Goal: Find specific page/section: Find specific page/section

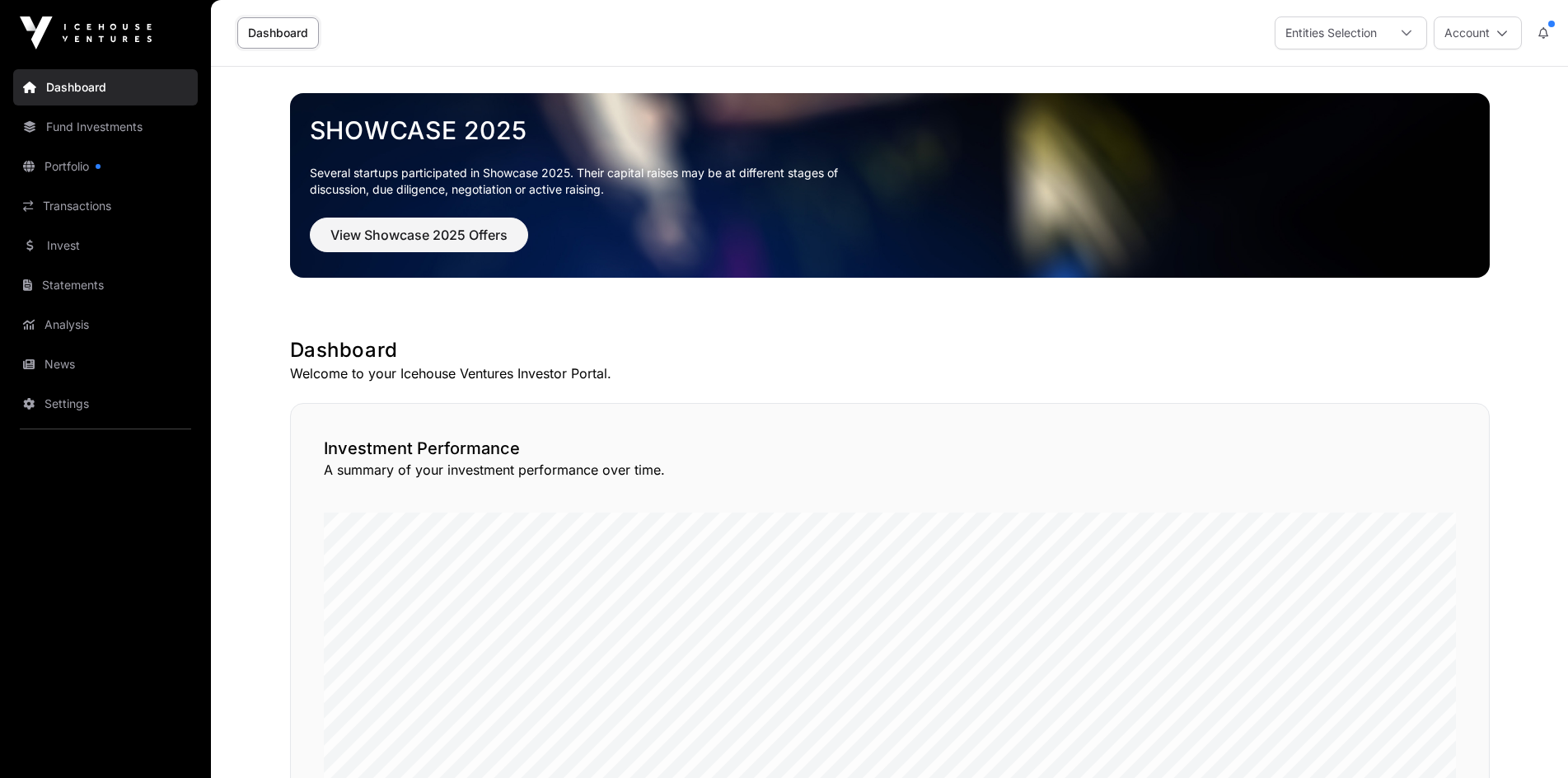
drag, startPoint x: 278, startPoint y: 32, endPoint x: 253, endPoint y: 40, distance: 26.2
click at [278, 32] on link "Dashboard" at bounding box center [278, 33] width 82 height 31
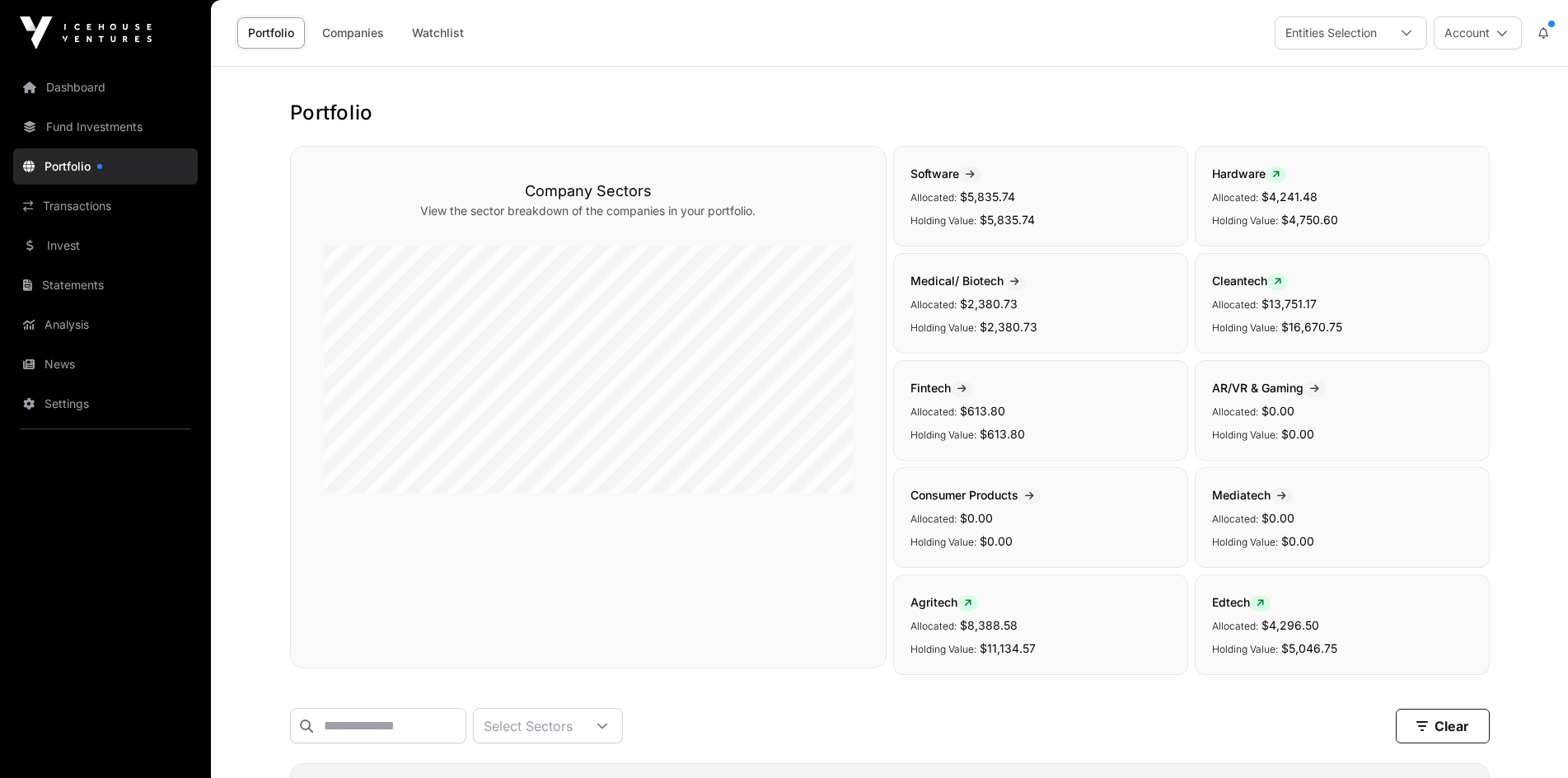
click at [367, 37] on link "Companies" at bounding box center [353, 33] width 84 height 31
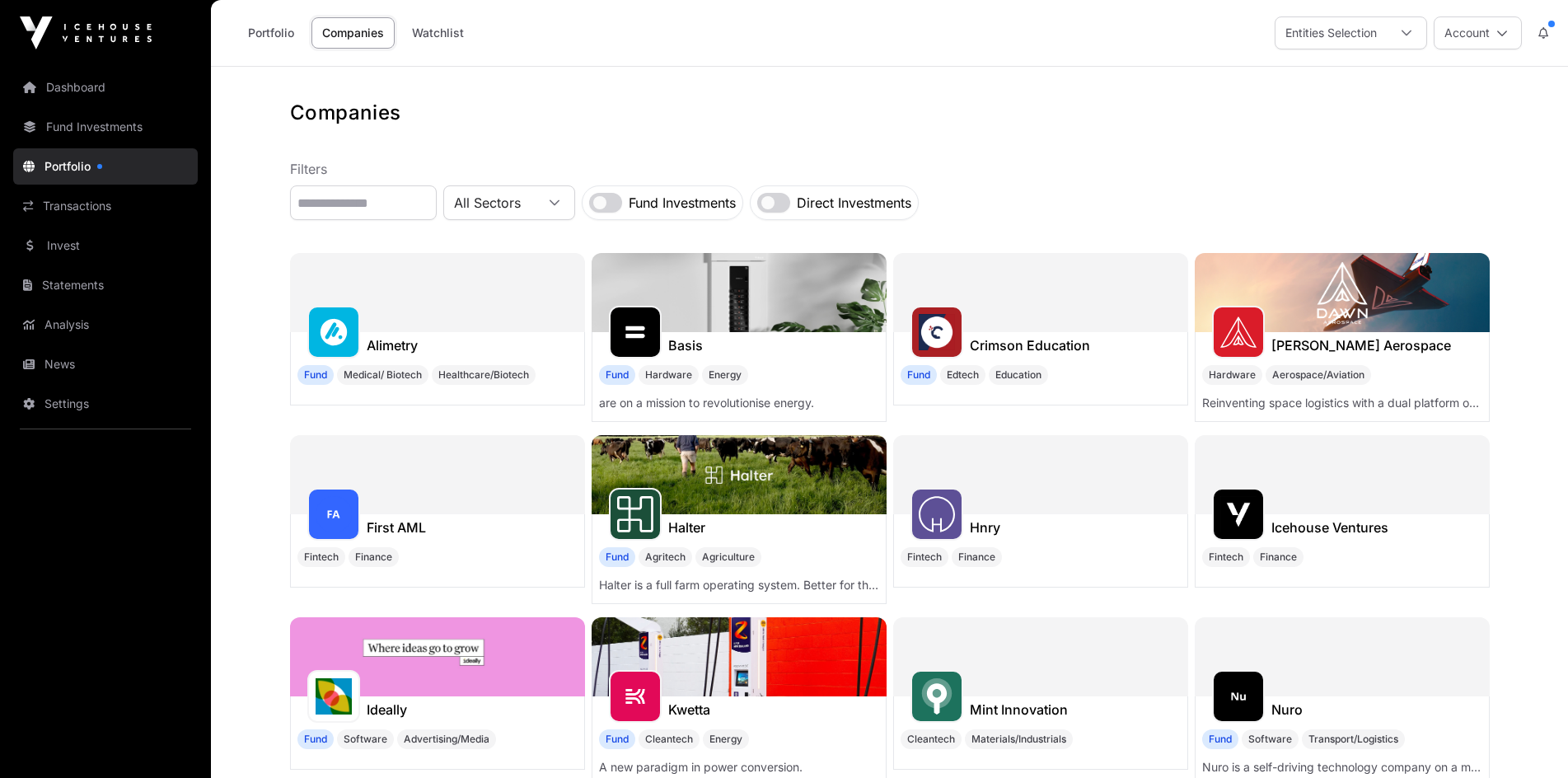
click at [276, 30] on link "Portfolio" at bounding box center [271, 33] width 68 height 31
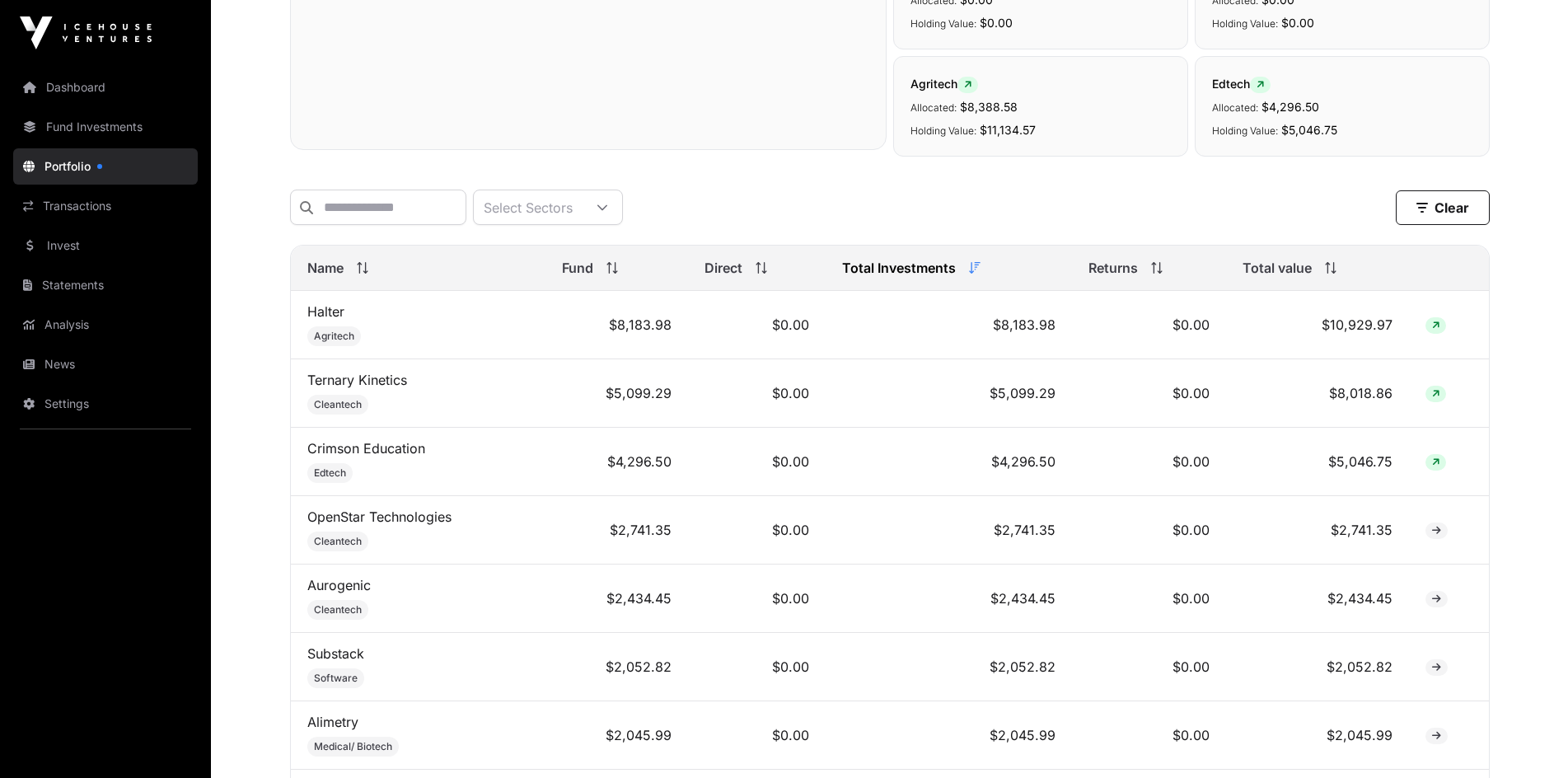
scroll to position [510, 0]
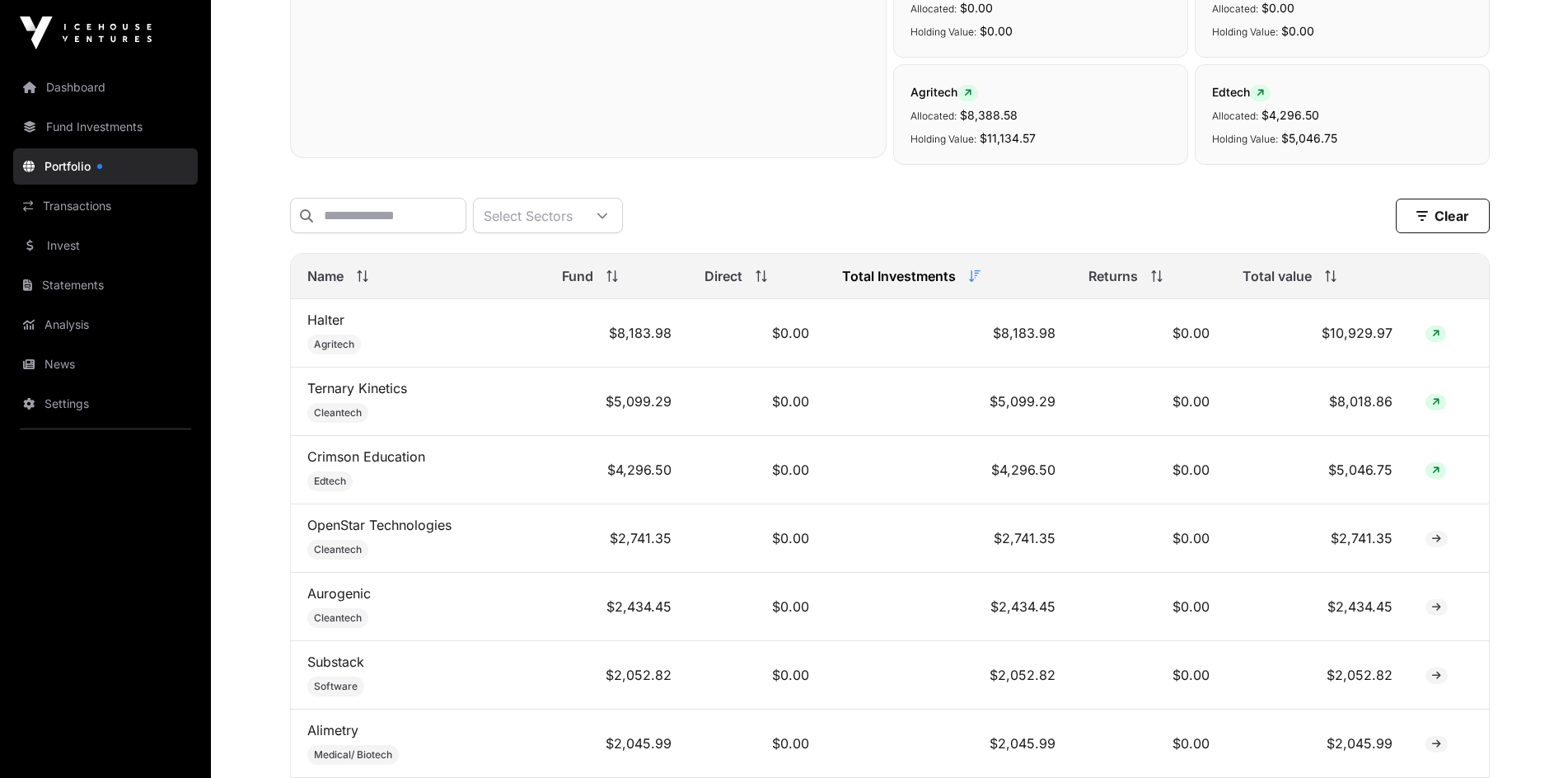
click at [1436, 339] on icon at bounding box center [1435, 334] width 8 height 10
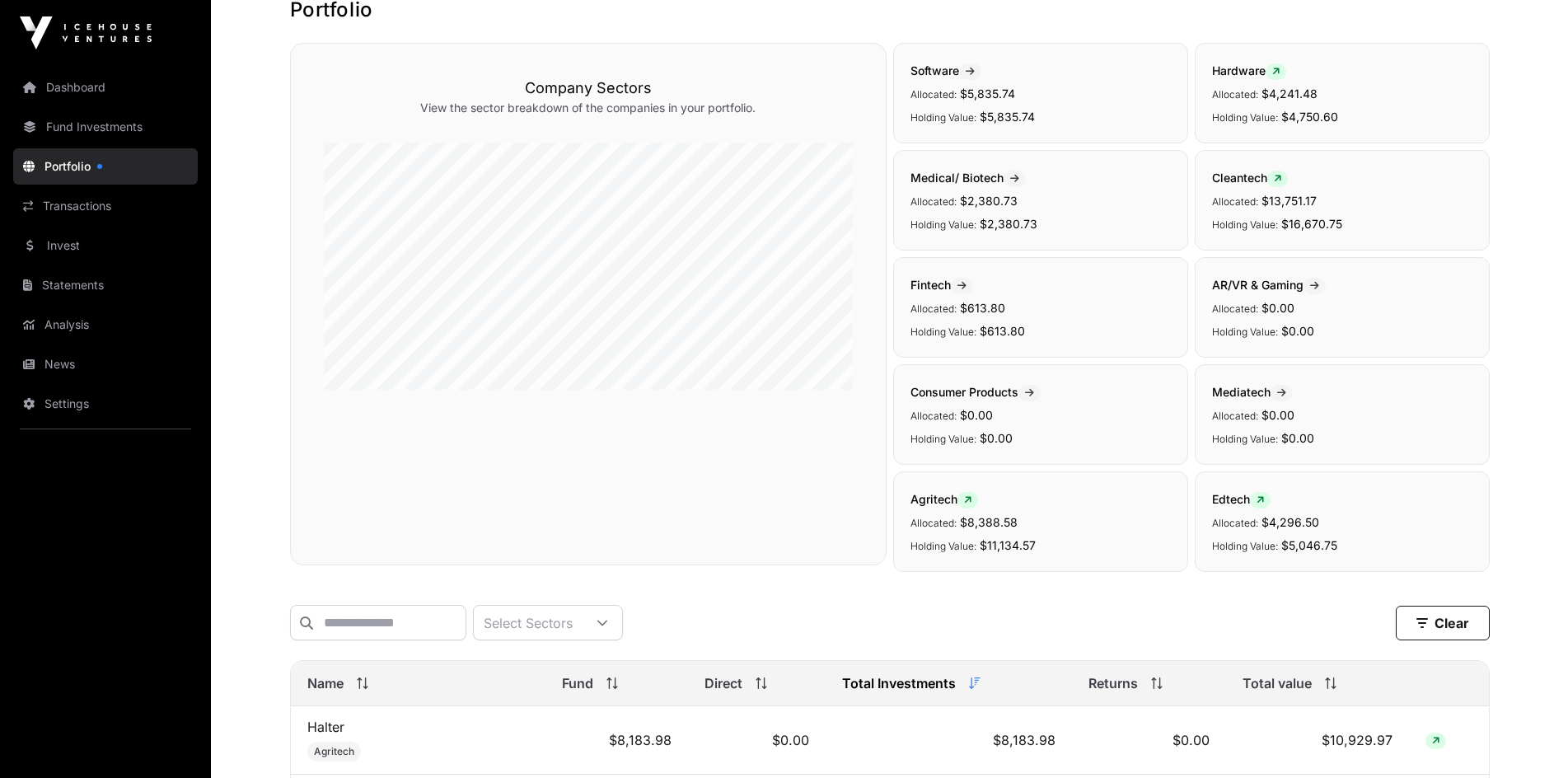
scroll to position [0, 0]
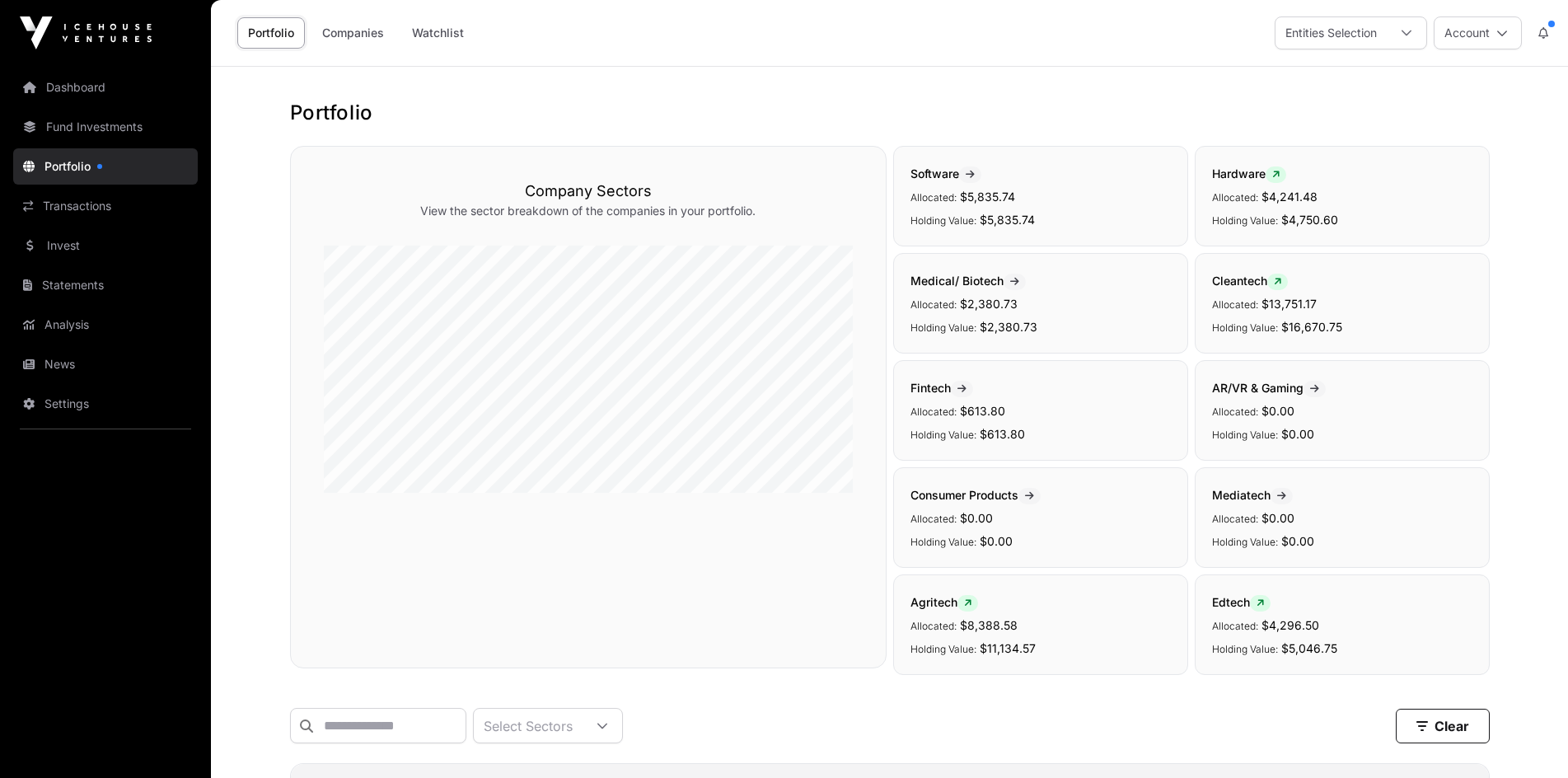
click at [131, 127] on link "Fund Investments" at bounding box center [105, 126] width 185 height 36
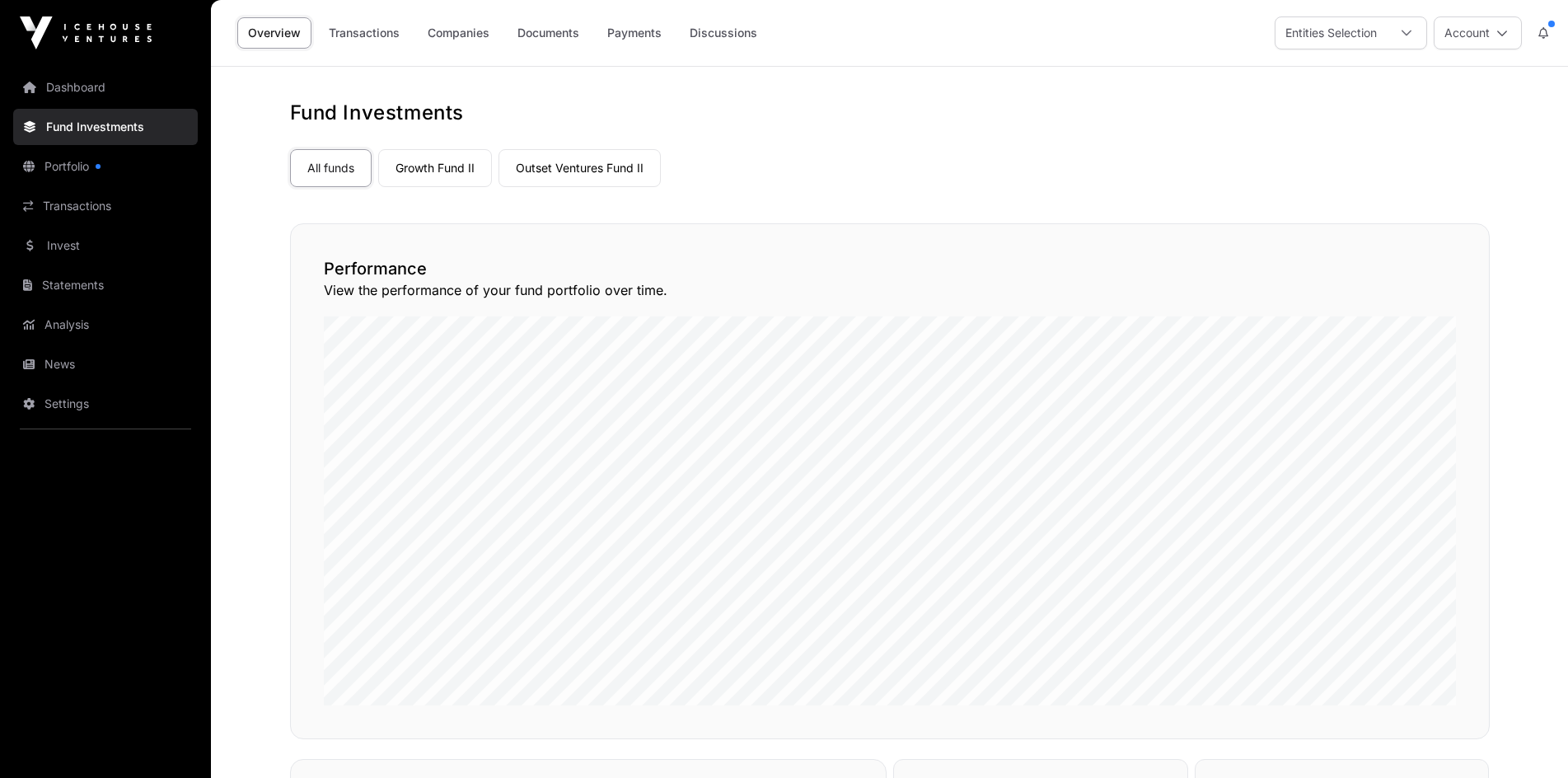
click at [457, 176] on link "Growth Fund II" at bounding box center [435, 167] width 114 height 38
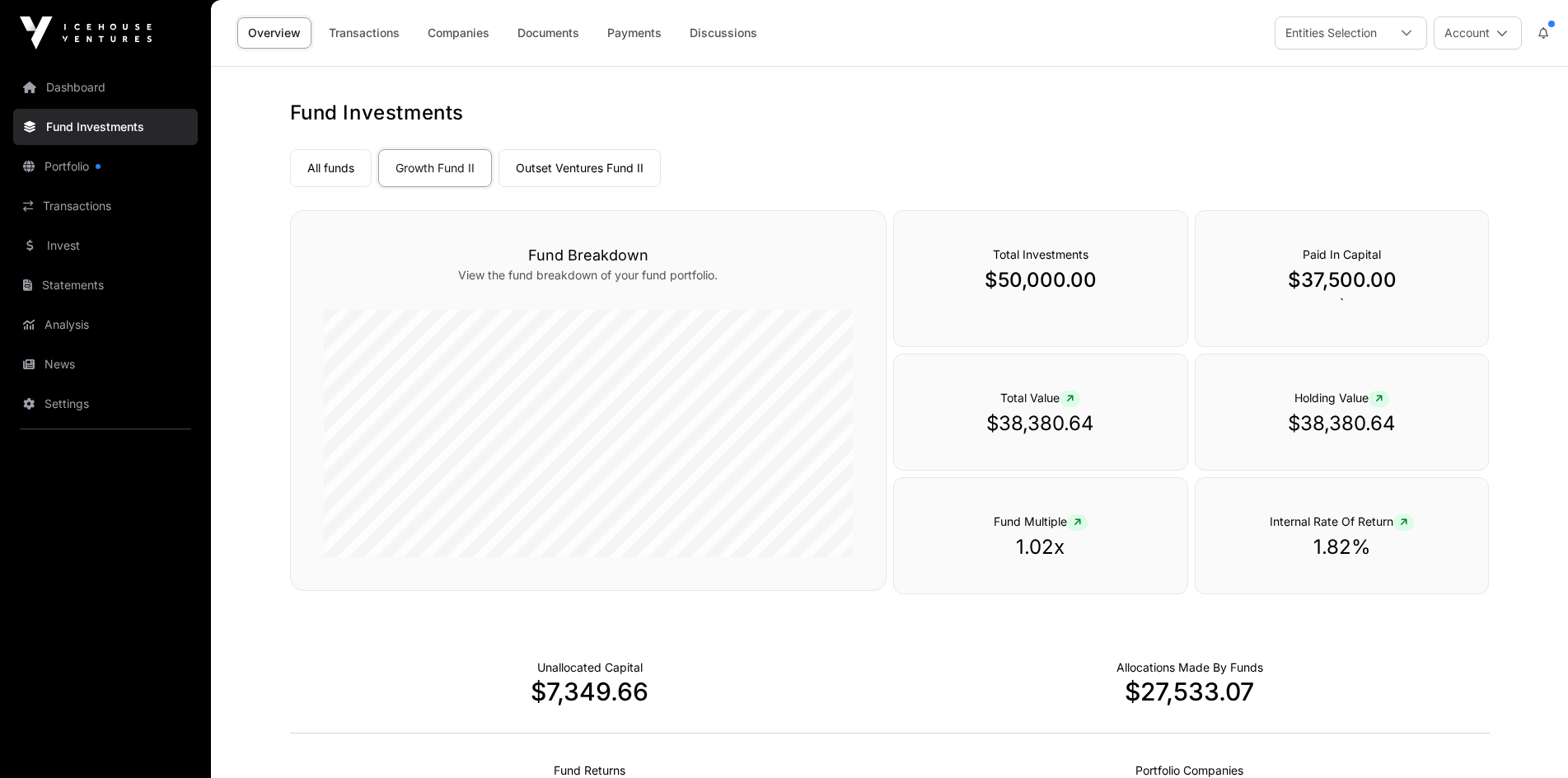
click at [465, 38] on link "Companies" at bounding box center [459, 33] width 84 height 31
